Goal: Navigation & Orientation: Find specific page/section

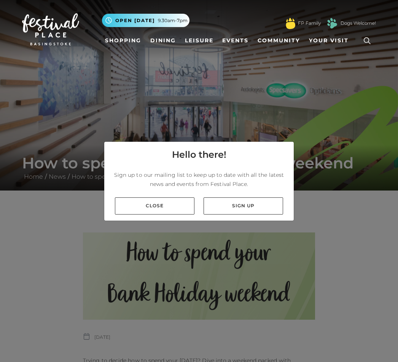
click at [393, 353] on div "Hello there! Sign up to our mailing list to keep up to date with all the latest…" at bounding box center [199, 181] width 398 height 362
click at [189, 205] on link "Close" at bounding box center [155, 205] width 80 height 17
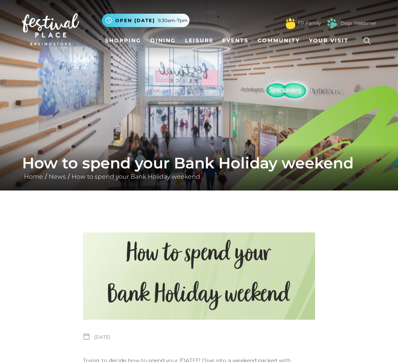
click at [105, 44] on link "Shopping" at bounding box center [123, 40] width 42 height 14
click at [115, 45] on link "Shopping" at bounding box center [123, 40] width 42 height 14
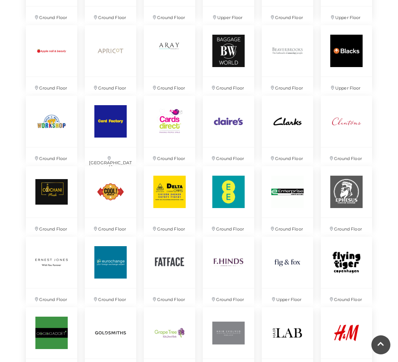
click at [12, 258] on div "Discover something new... Rituals Toytown Søstrene Grene Kushti Comics Fig & Fox" at bounding box center [199, 326] width 398 height 1926
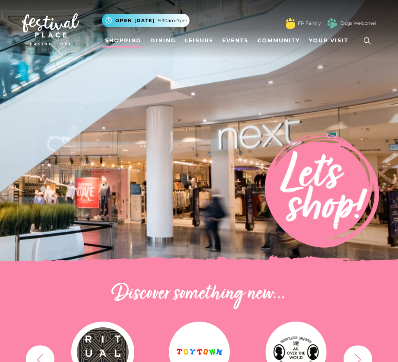
click at [339, 36] on link "Your Visit" at bounding box center [330, 40] width 49 height 14
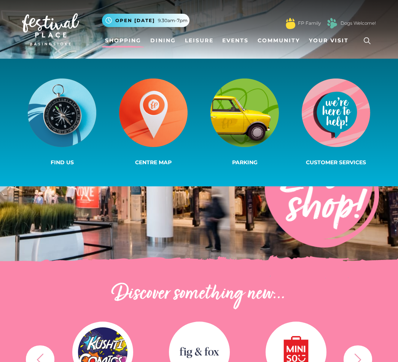
click at [78, 20] on img at bounding box center [50, 29] width 57 height 32
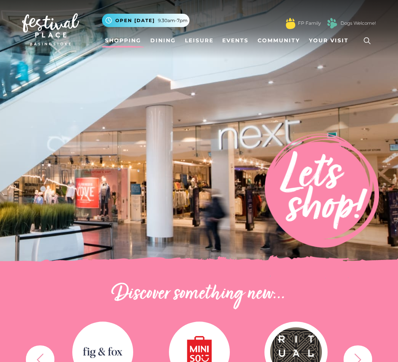
click at [39, 79] on img at bounding box center [199, 133] width 398 height 266
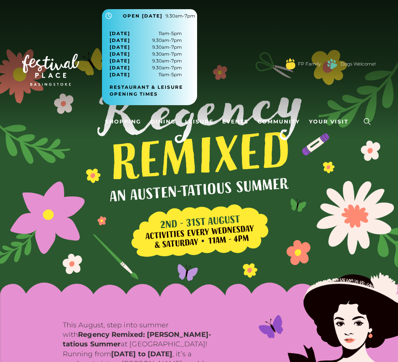
click at [112, 32] on span "[DATE]" at bounding box center [120, 33] width 21 height 7
click at [117, 32] on span "[DATE]" at bounding box center [120, 33] width 21 height 7
